Goal: Information Seeking & Learning: Learn about a topic

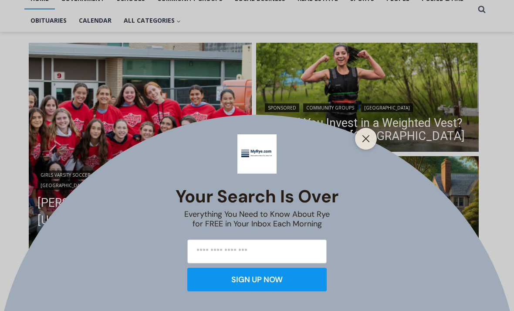
scroll to position [201, 0]
click at [371, 145] on button "Close" at bounding box center [366, 138] width 12 height 12
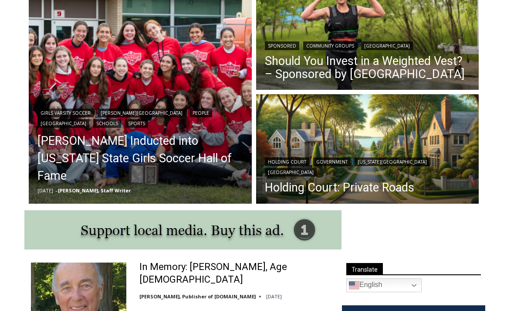
scroll to position [262, 0]
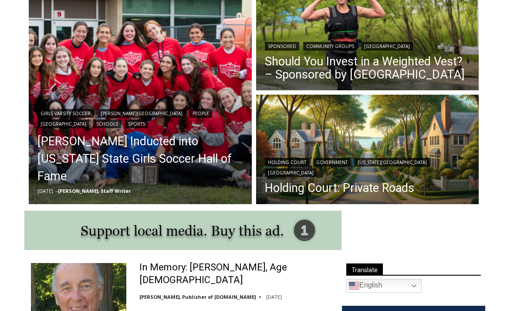
click at [305, 189] on link "Holding Court: Private Roads" at bounding box center [368, 187] width 206 height 13
click at [147, 165] on link "[PERSON_NAME] Inducted into [US_STATE] State Girls Soccer Hall of Fame" at bounding box center [140, 158] width 206 height 52
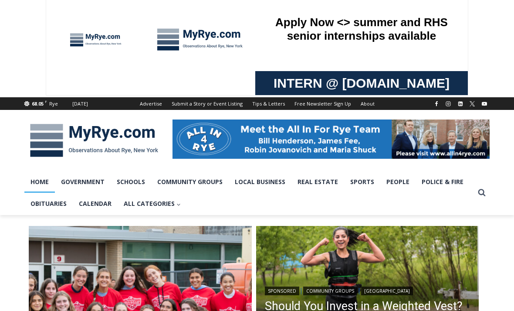
scroll to position [0, 0]
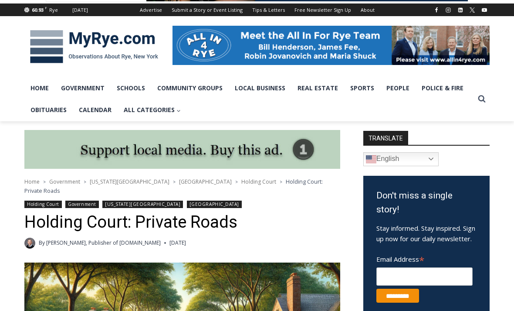
scroll to position [99, 0]
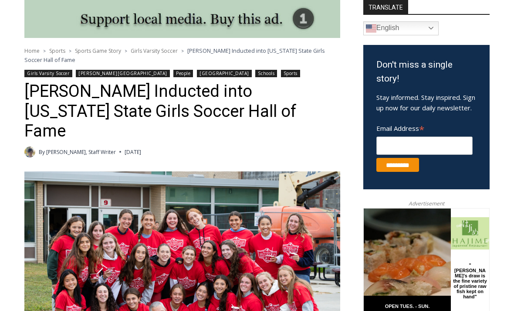
scroll to position [217, 0]
